Goal: Information Seeking & Learning: Learn about a topic

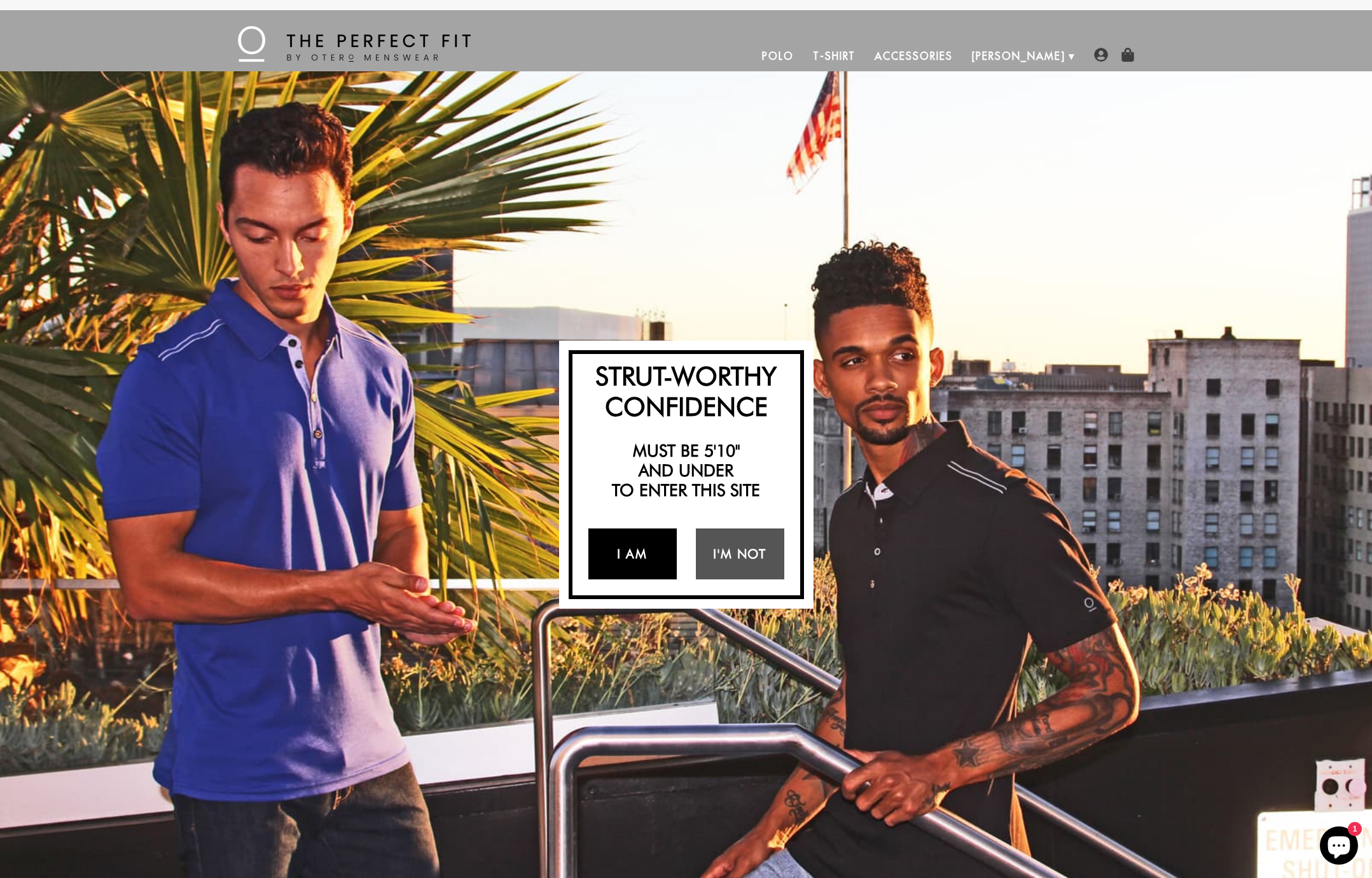
click at [637, 561] on link "I Am" at bounding box center [632, 553] width 88 height 51
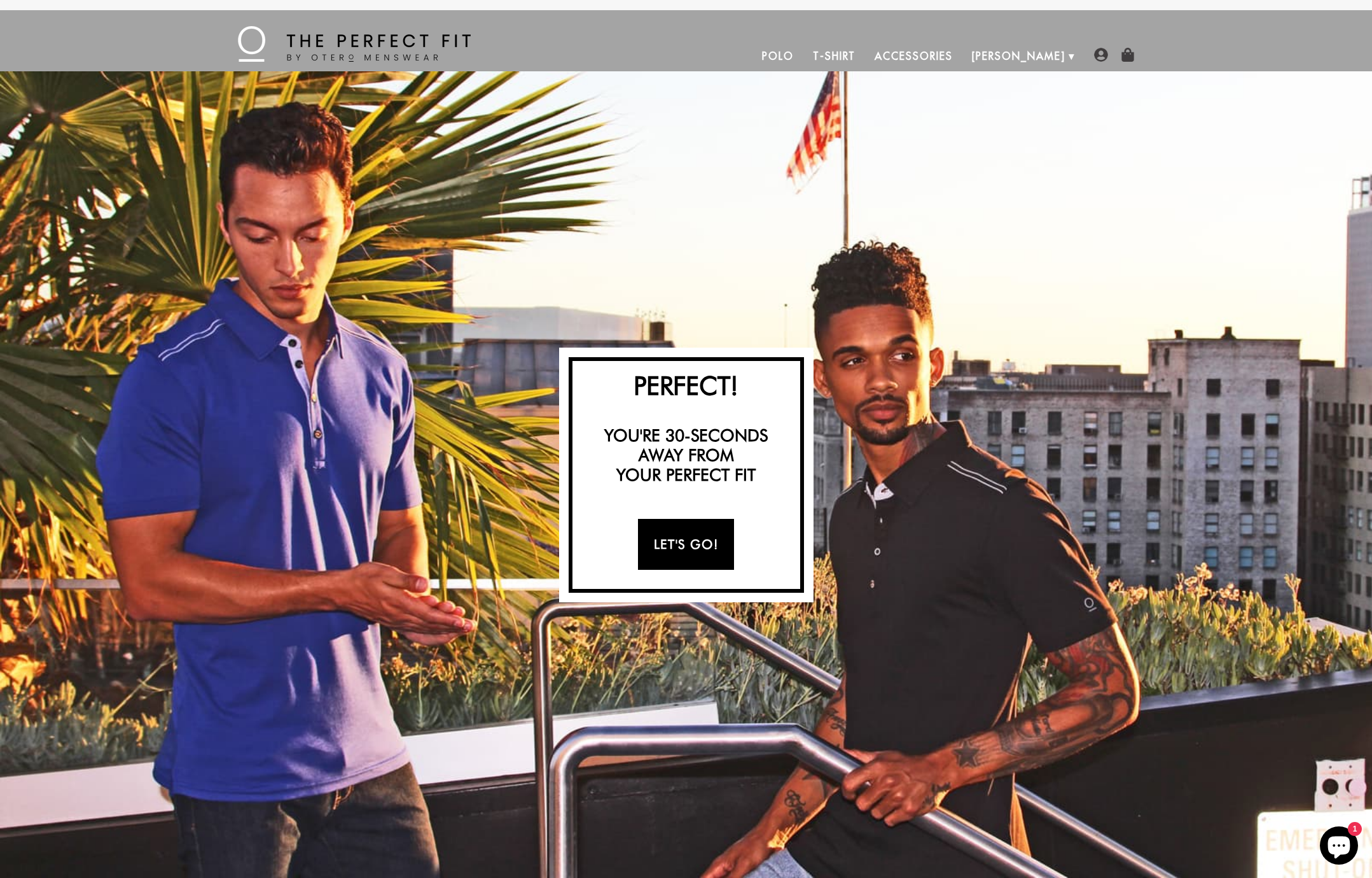
click at [687, 543] on link "Let's Go!" at bounding box center [686, 545] width 96 height 51
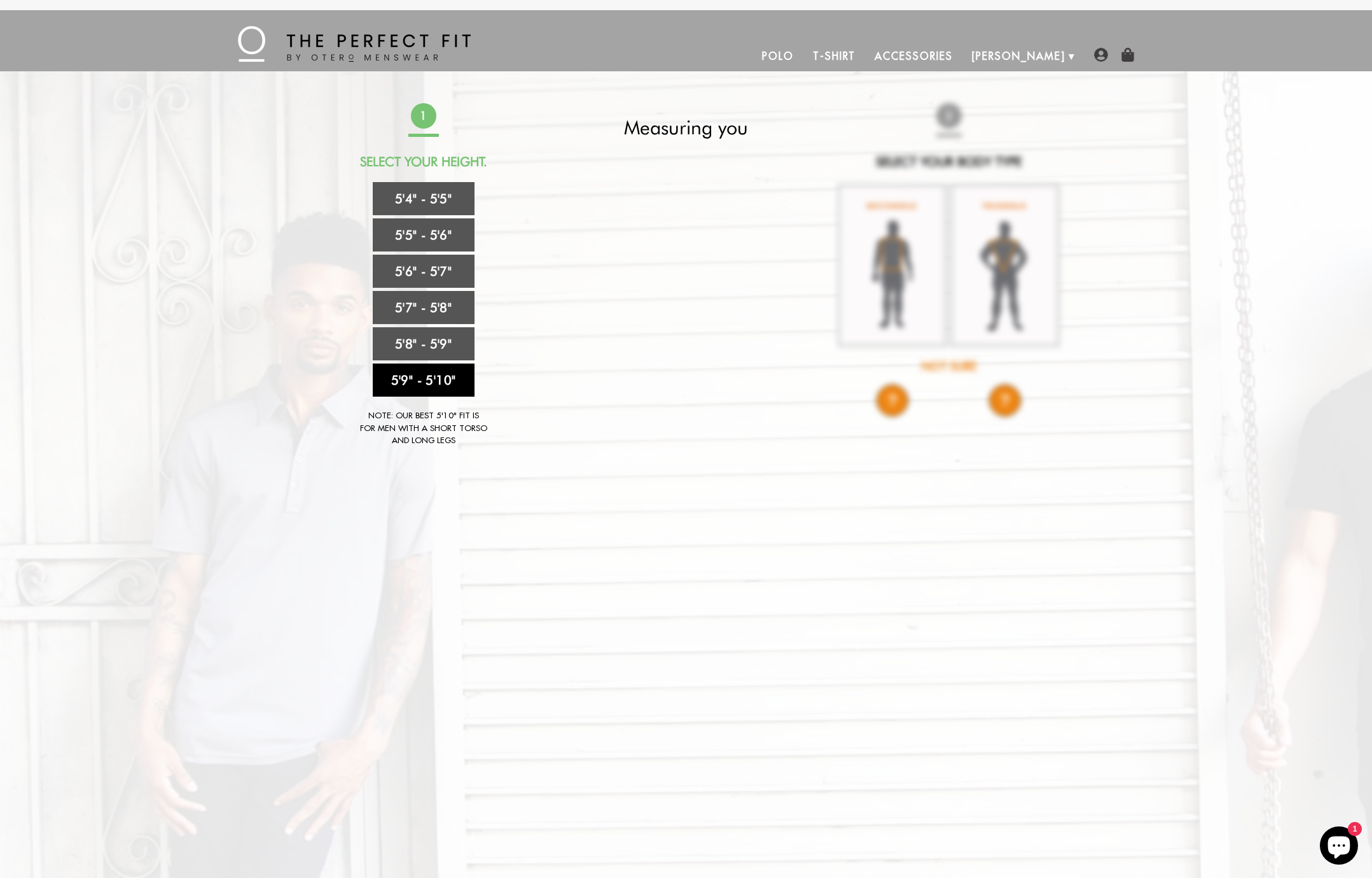
click at [440, 380] on link "5'9" - 5'10"" at bounding box center [423, 380] width 102 height 33
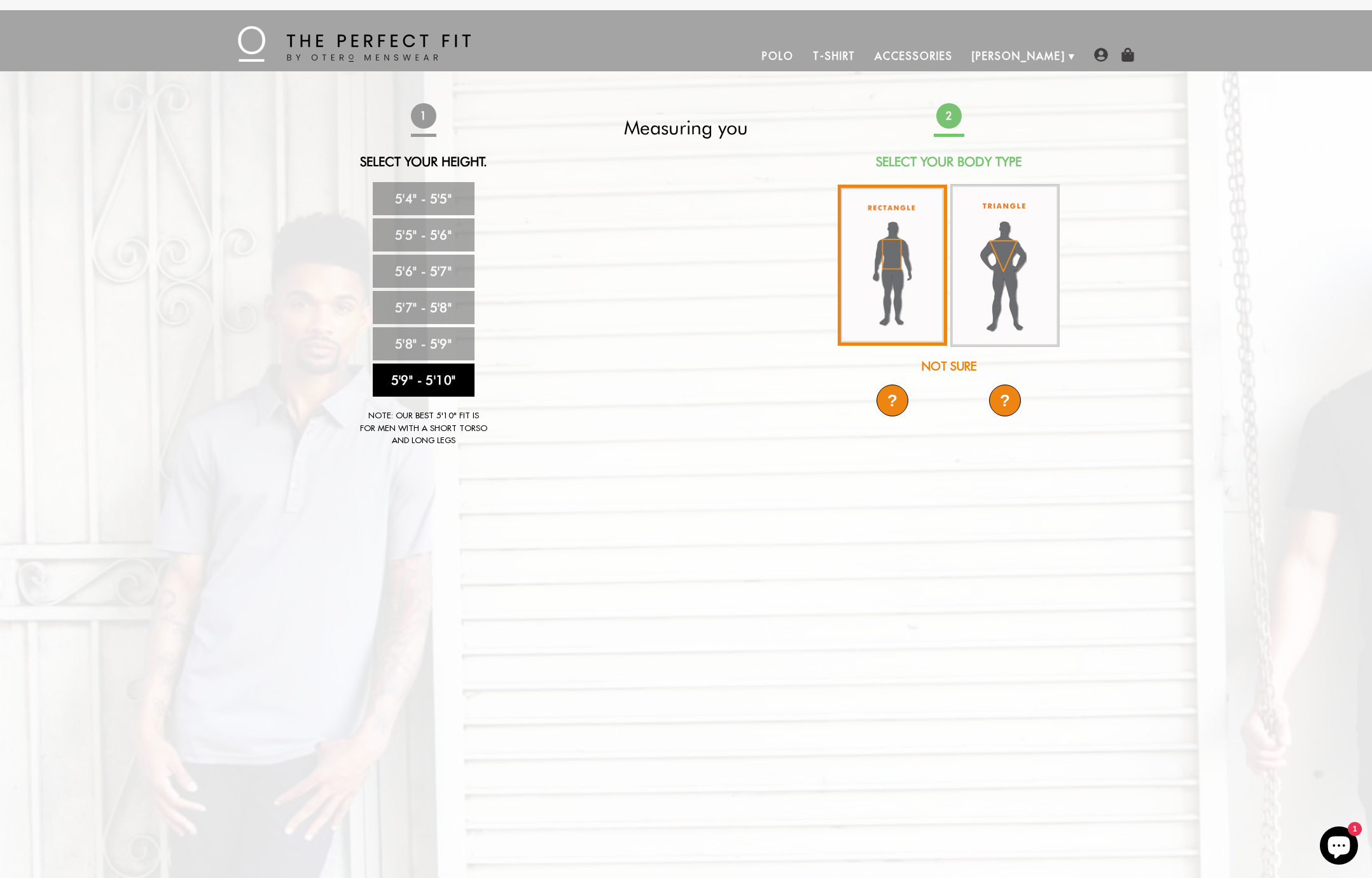
click at [911, 266] on img at bounding box center [892, 265] width 109 height 161
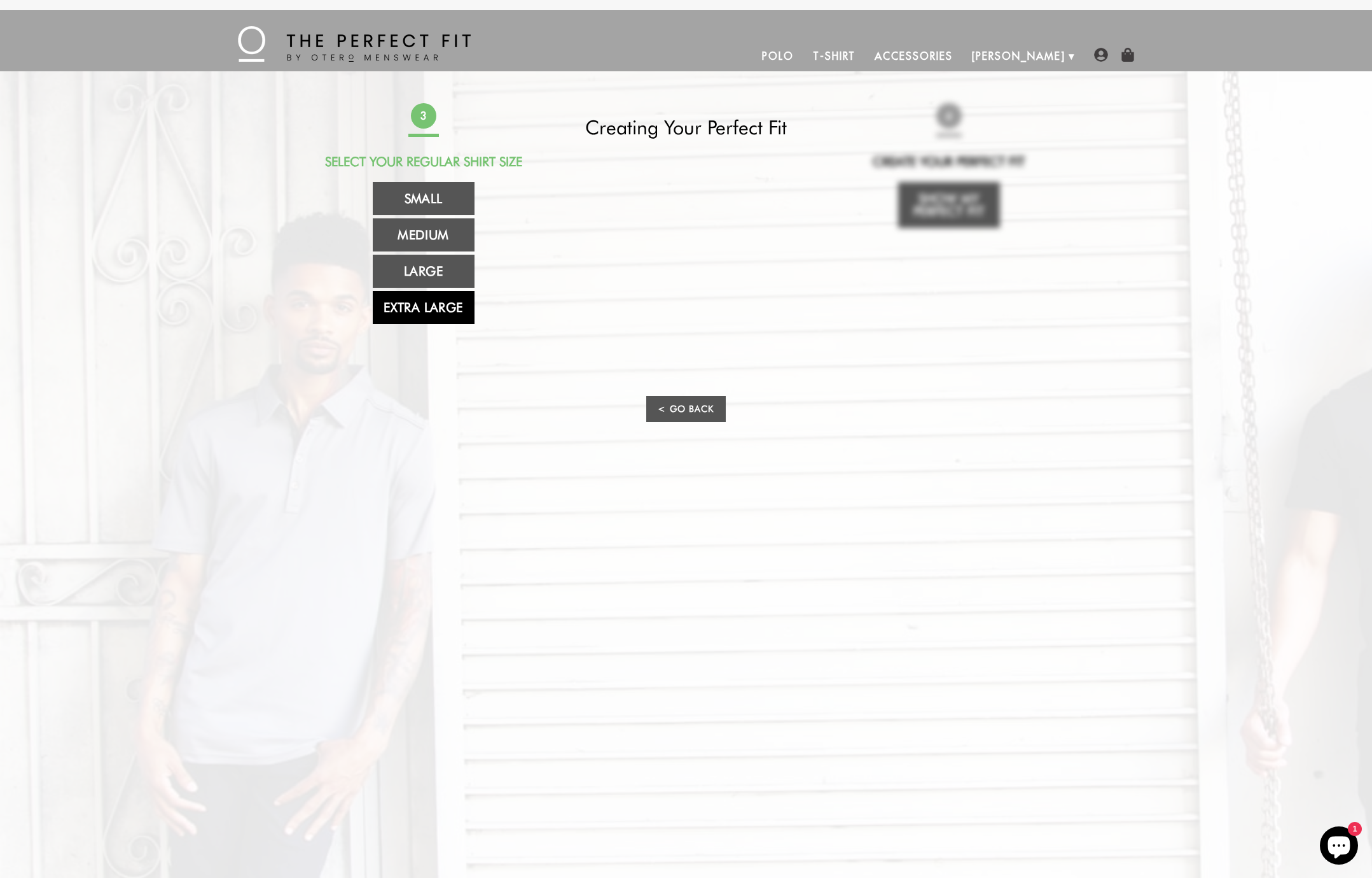
click at [438, 307] on link "Extra Large" at bounding box center [423, 307] width 102 height 33
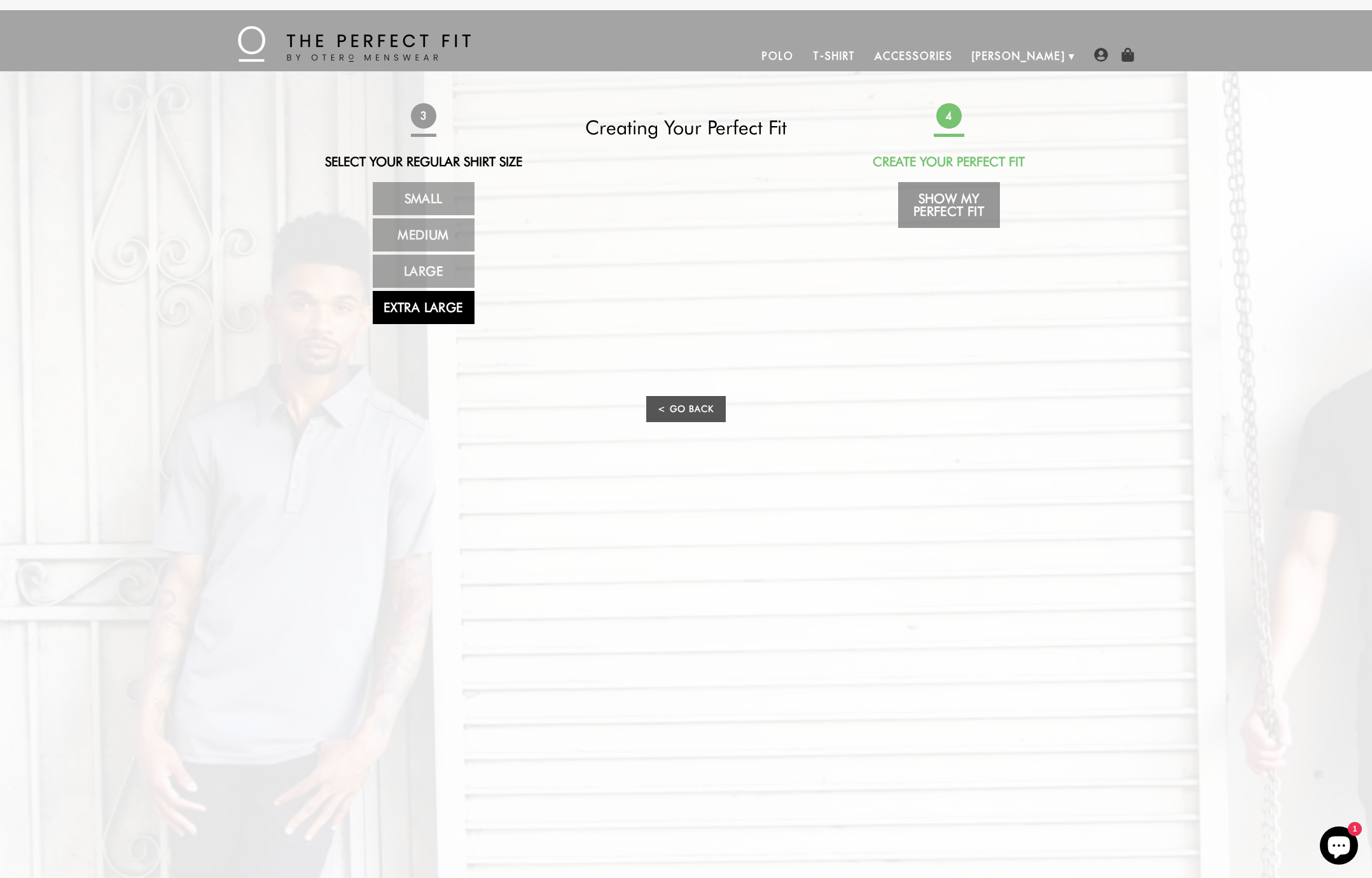
click at [972, 192] on link "Show My Perfect Fit" at bounding box center [949, 204] width 102 height 46
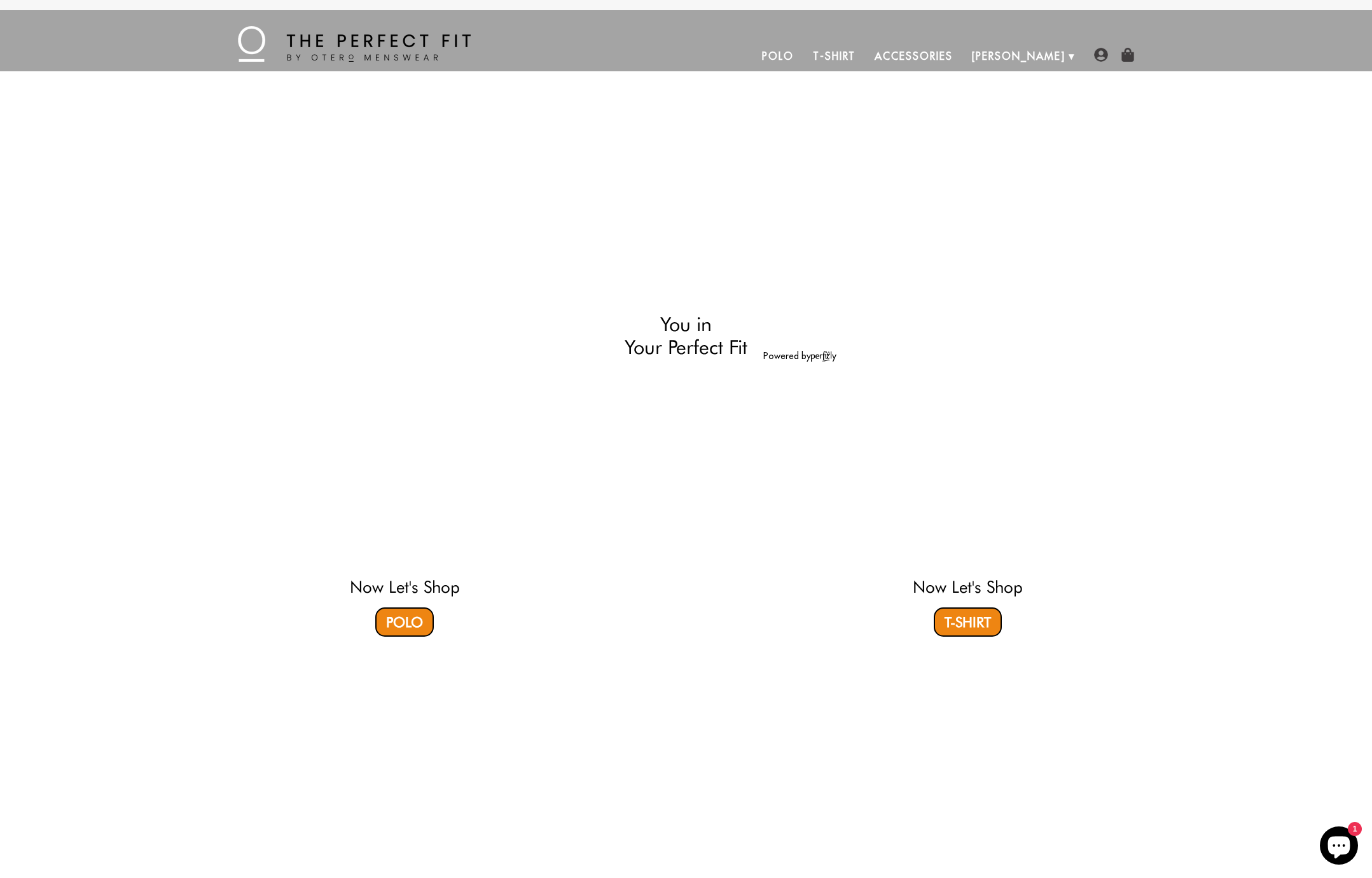
click at [982, 515] on video at bounding box center [967, 471] width 379 height 190
select select "59-510"
select select "XL"
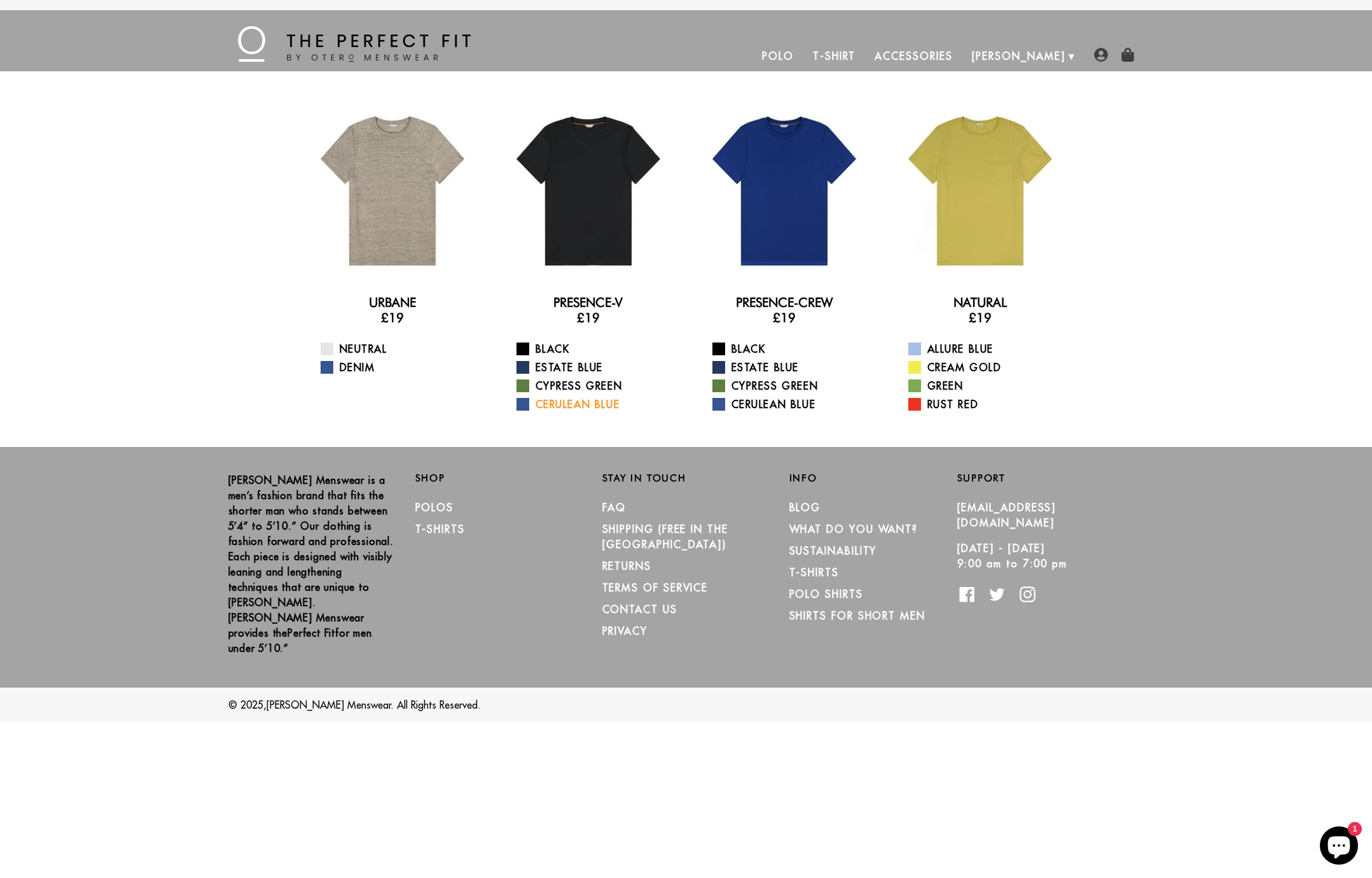
click at [560, 405] on link "Cerulean Blue" at bounding box center [596, 405] width 159 height 16
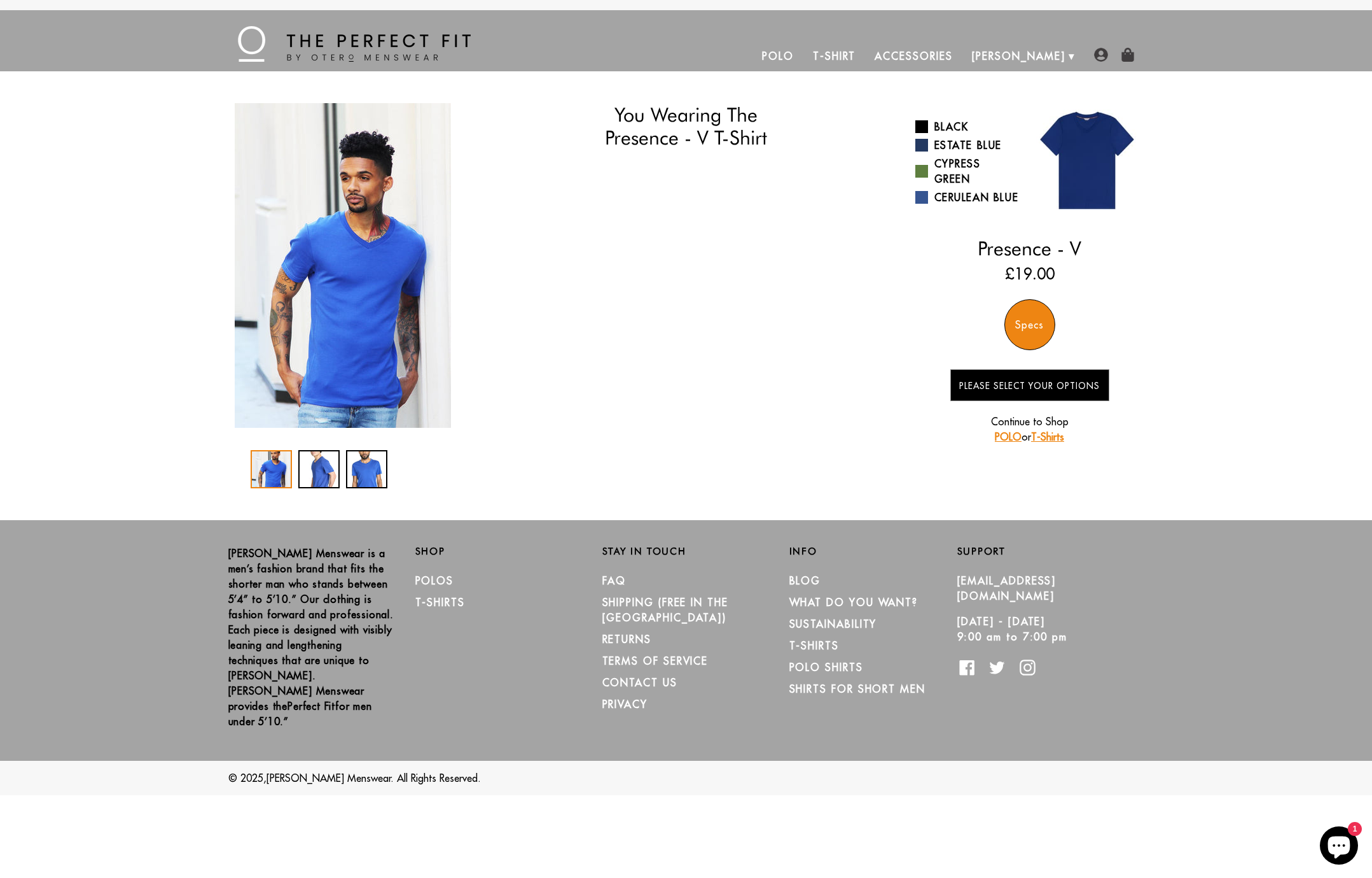
select select "59-510"
select select "XL"
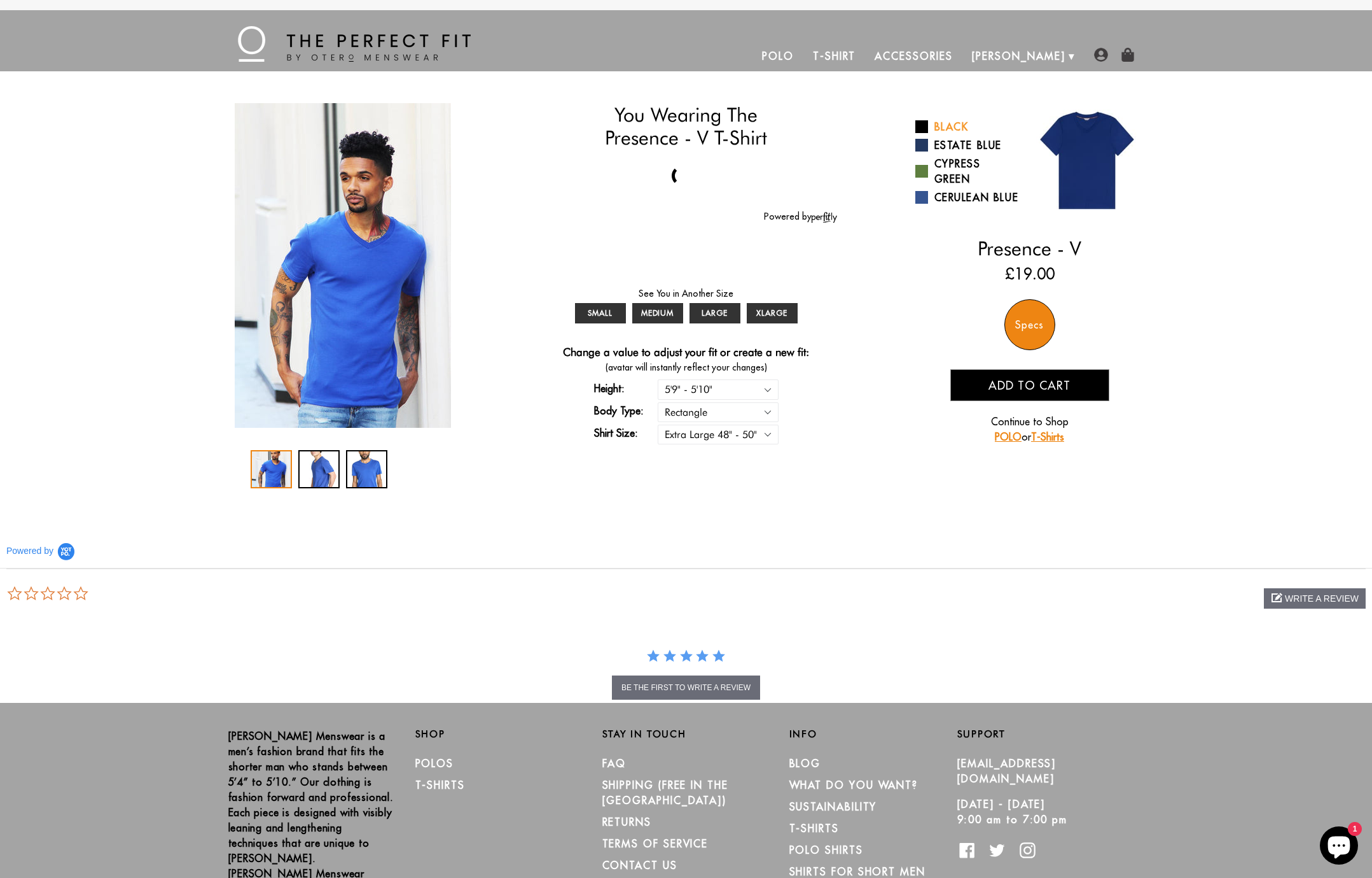
click at [944, 127] on link "Black" at bounding box center [967, 127] width 105 height 16
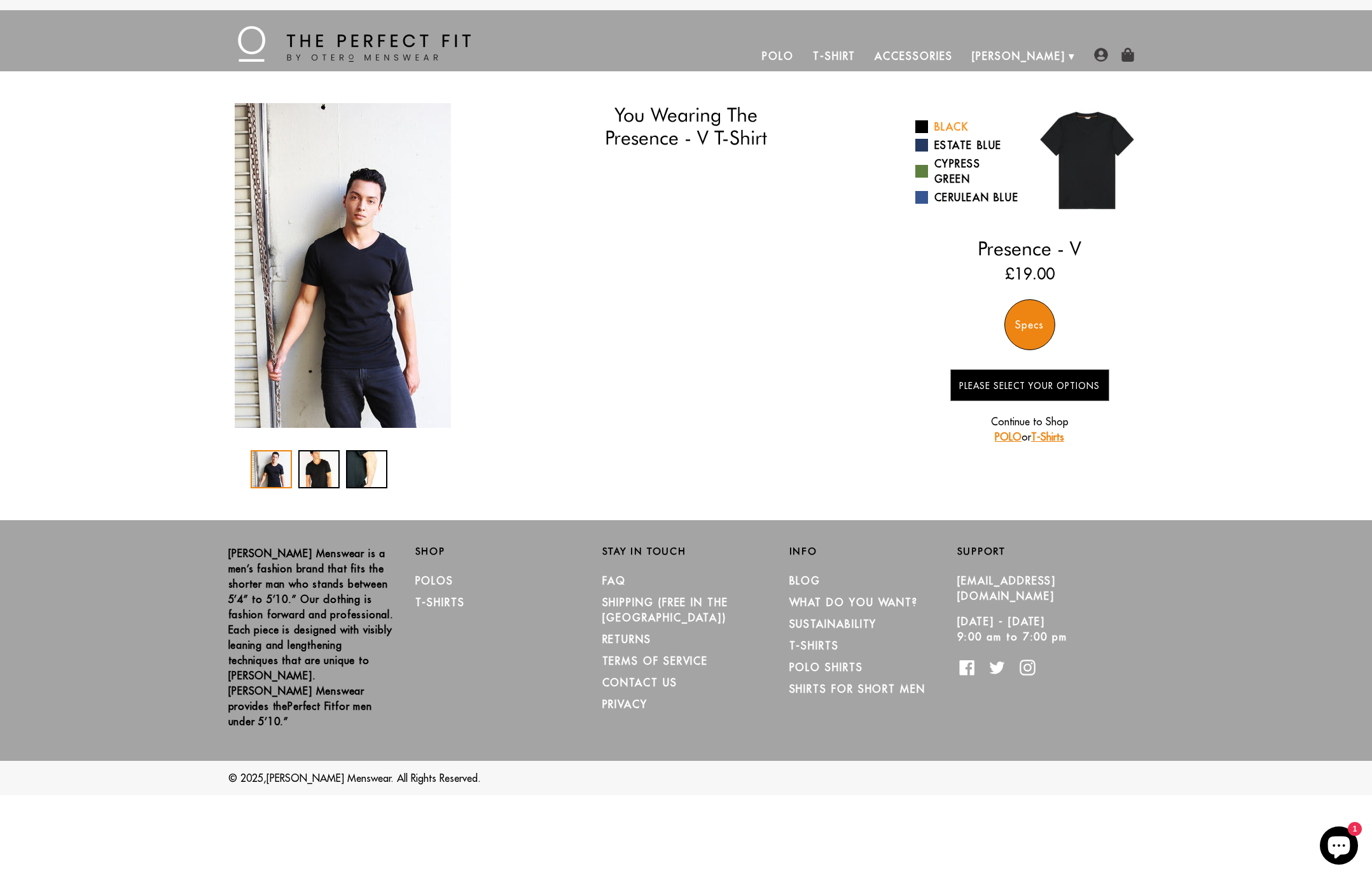
select select "59-510"
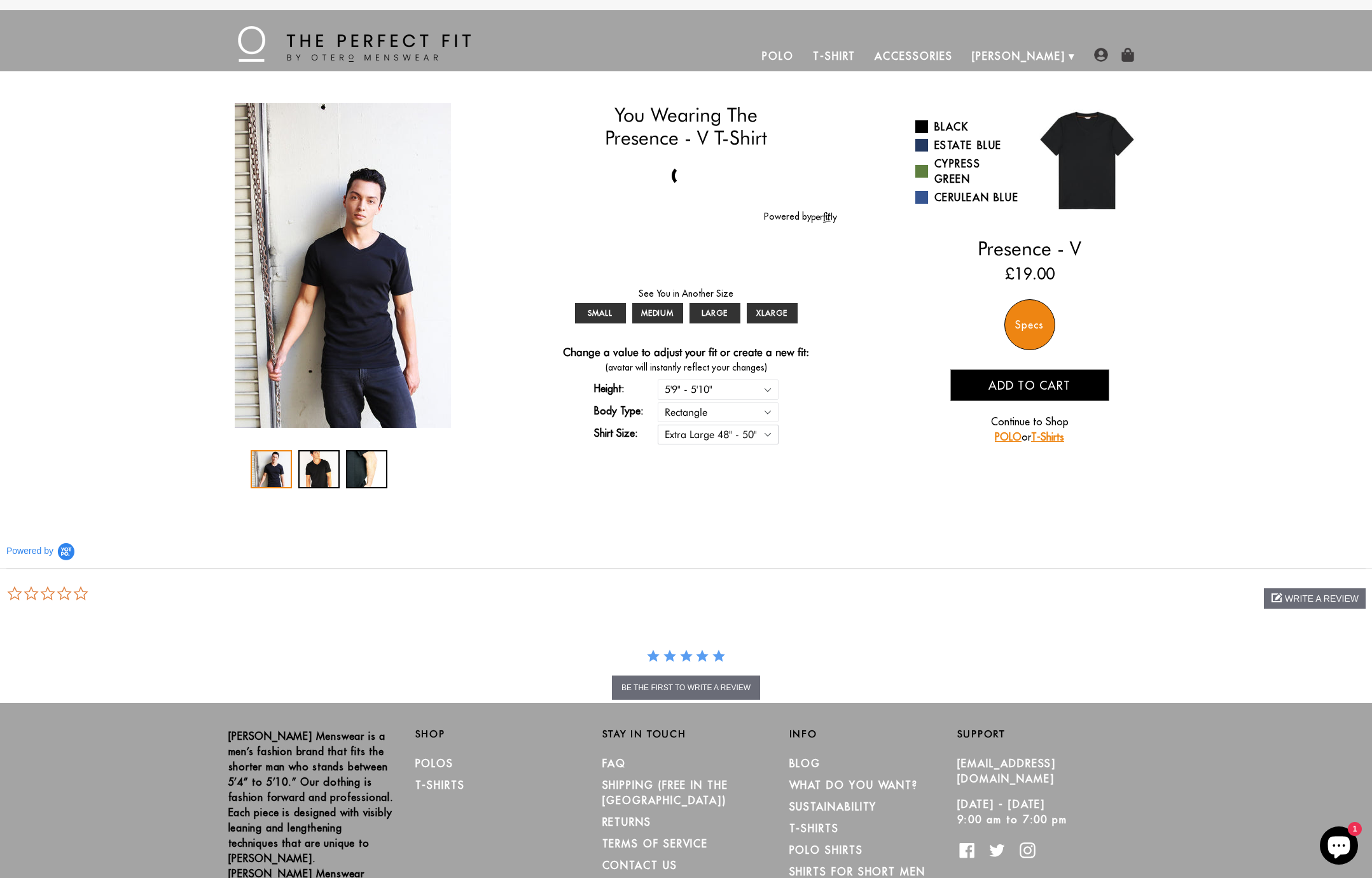
click at [749, 436] on select "Small 36" - 39" Medium 40" - 43" Large 44" - 47" Extra Large 48" - 50"" at bounding box center [718, 434] width 121 height 20
click at [709, 434] on select "Small 36" - 39" Medium 40" - 43" Large 44" - 47" Extra Large 48" - 50"" at bounding box center [718, 434] width 121 height 20
select select "L"
click at [658, 424] on select "Small 36" - 39" Medium 40" - 43" Large 44" - 47" Extra Large 48" - 50"" at bounding box center [718, 434] width 121 height 20
select select "59-510"
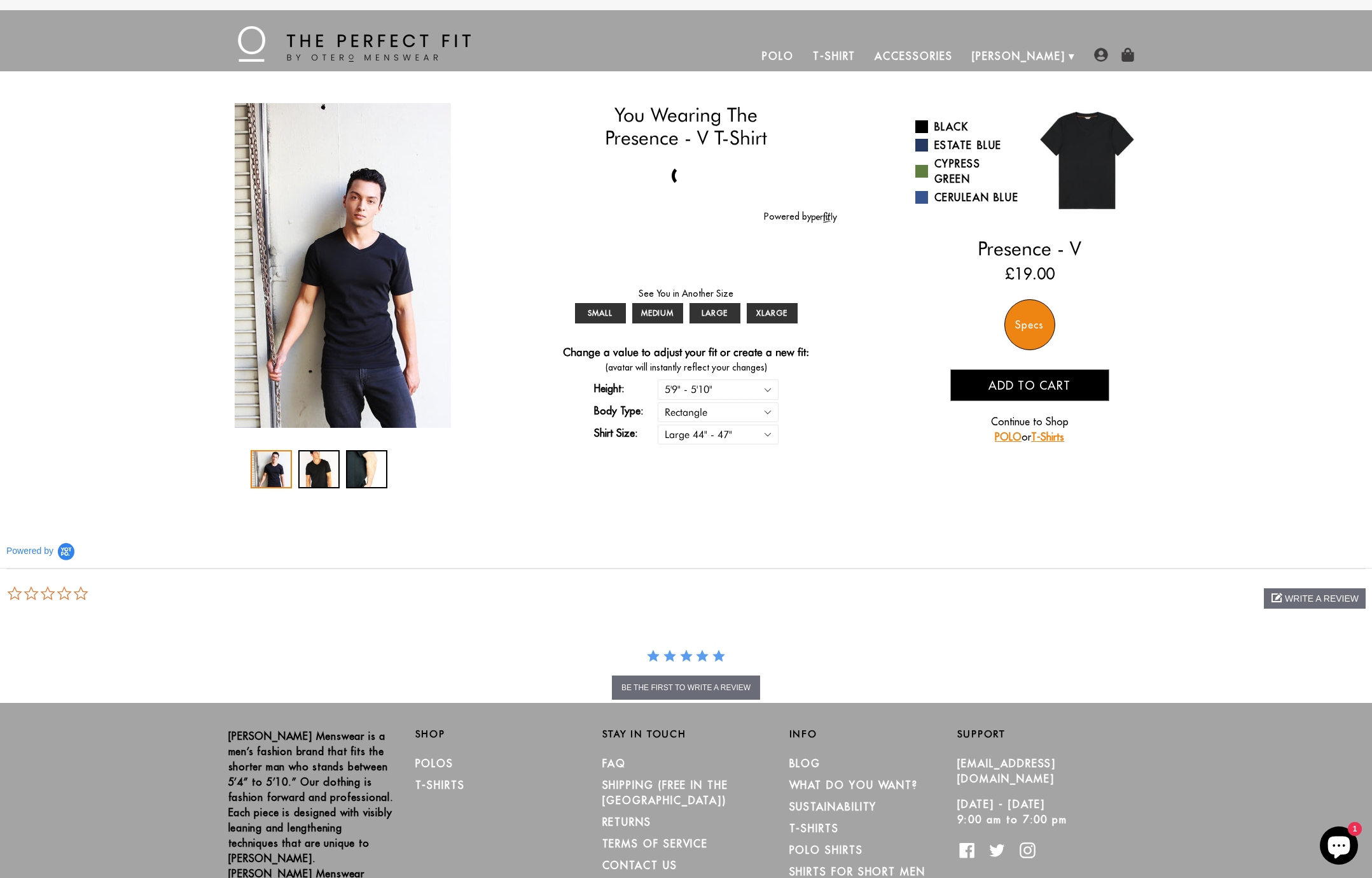
select select "L"
click at [959, 145] on link "Estate Blue" at bounding box center [967, 146] width 105 height 16
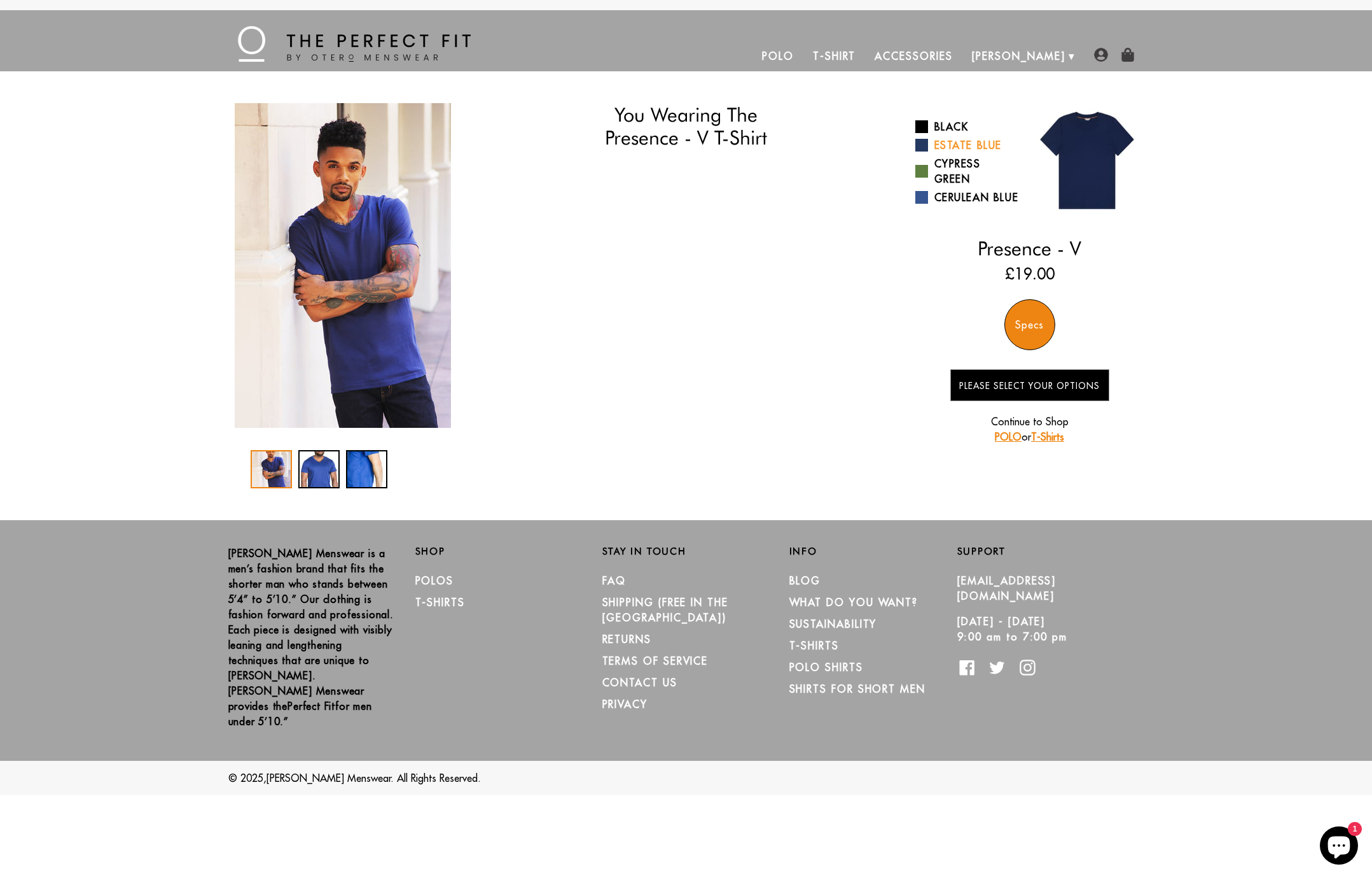
select select "59-510"
select select "L"
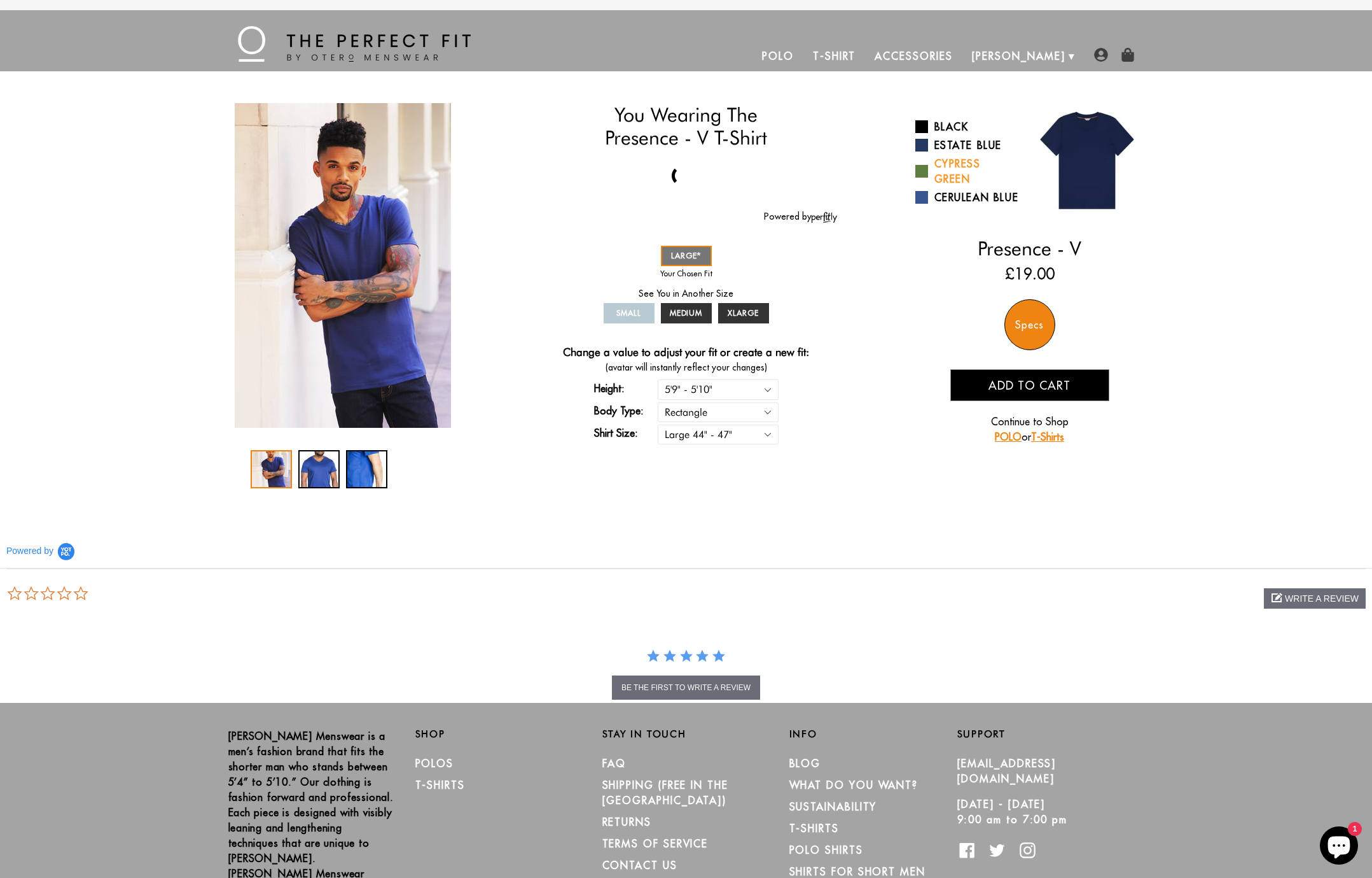
click at [954, 161] on link "Cypress Green" at bounding box center [967, 170] width 105 height 30
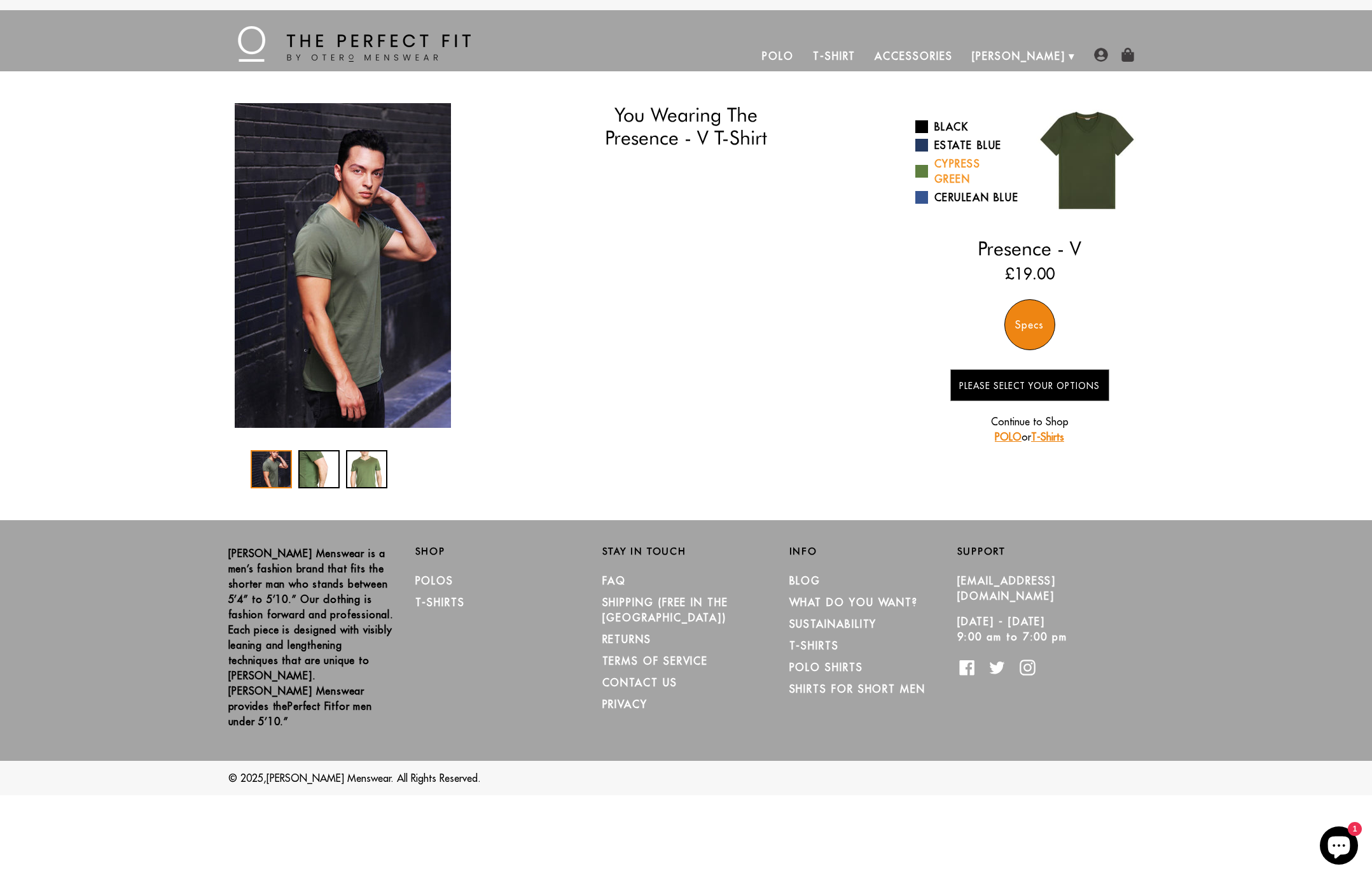
select select "59-510"
select select "L"
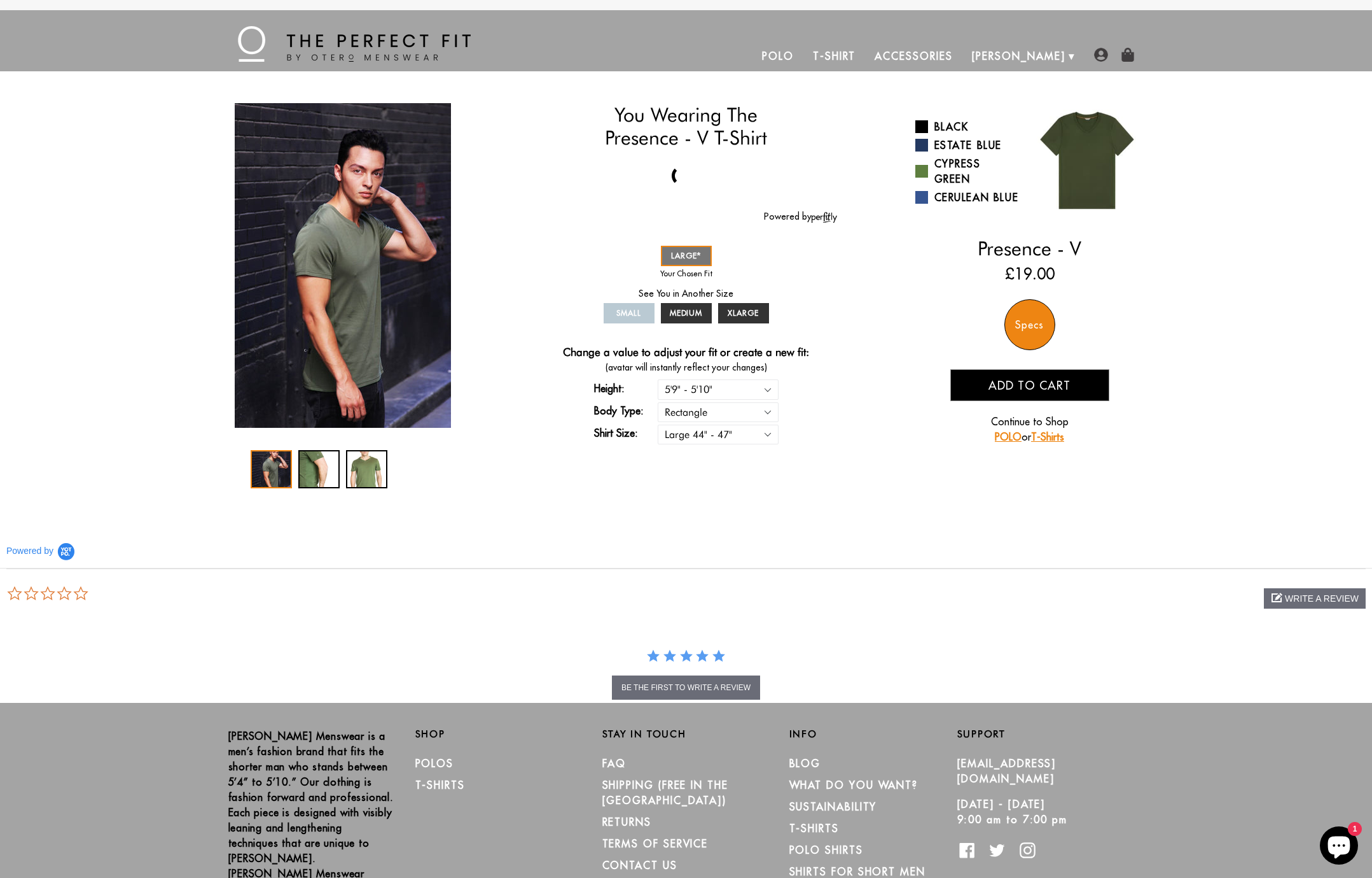
click at [1031, 318] on div "Specs" at bounding box center [1030, 325] width 51 height 51
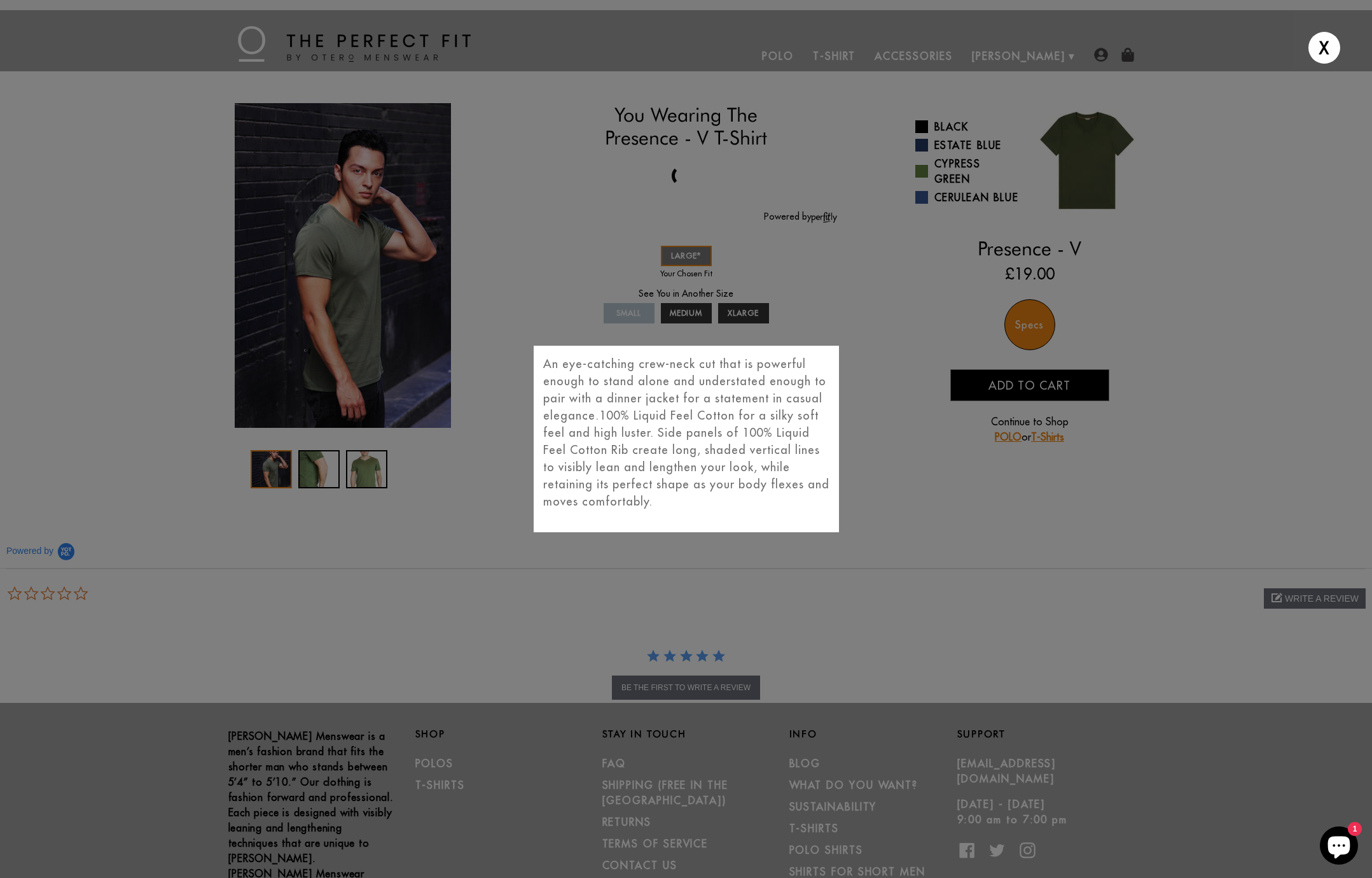
click at [920, 510] on div "X An eye-catching crew-neck cut that is powerful enough to stand alone and unde…" at bounding box center [686, 439] width 1372 height 878
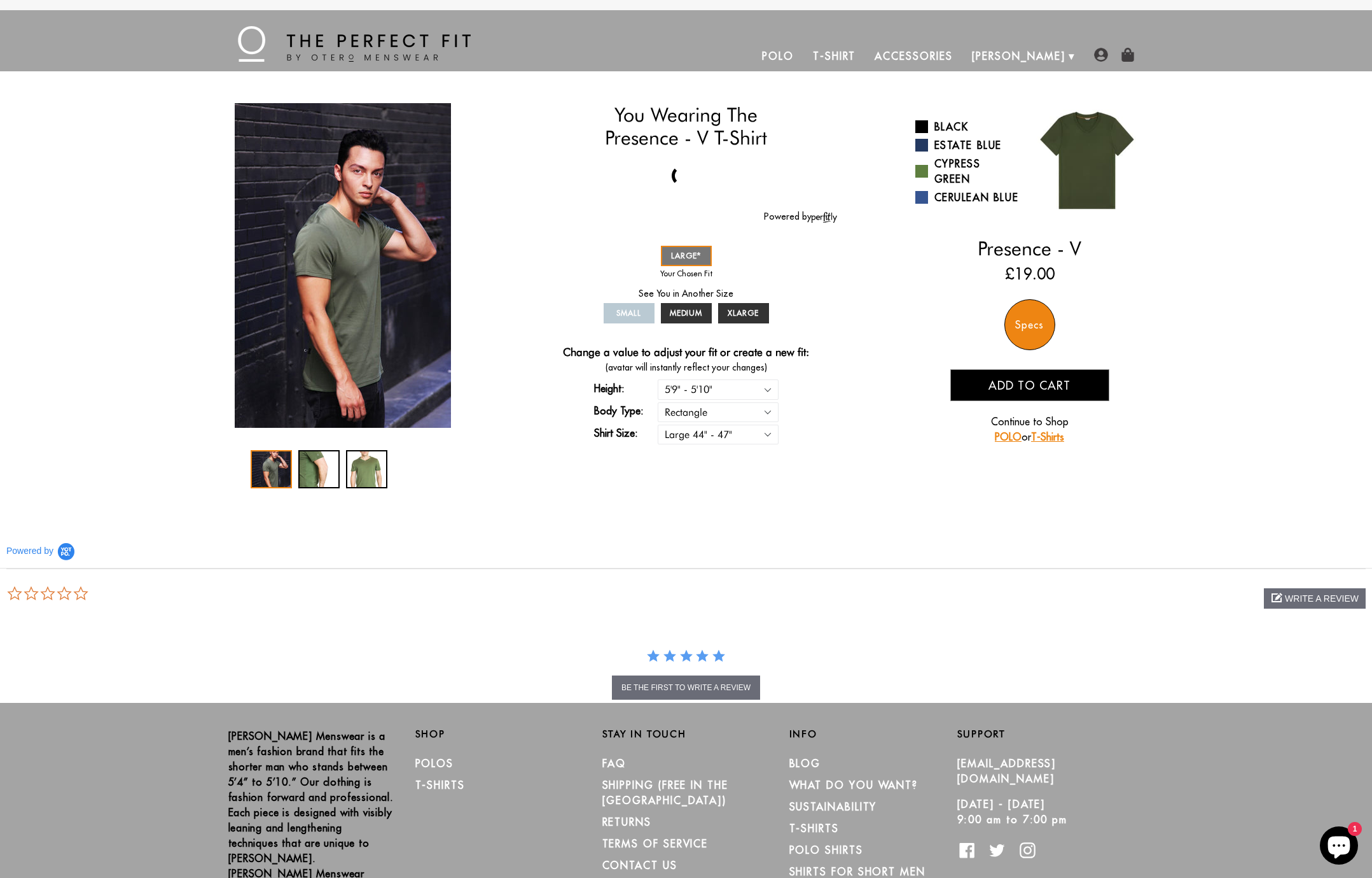
scroll to position [1, 0]
